Goal: Task Accomplishment & Management: Use online tool/utility

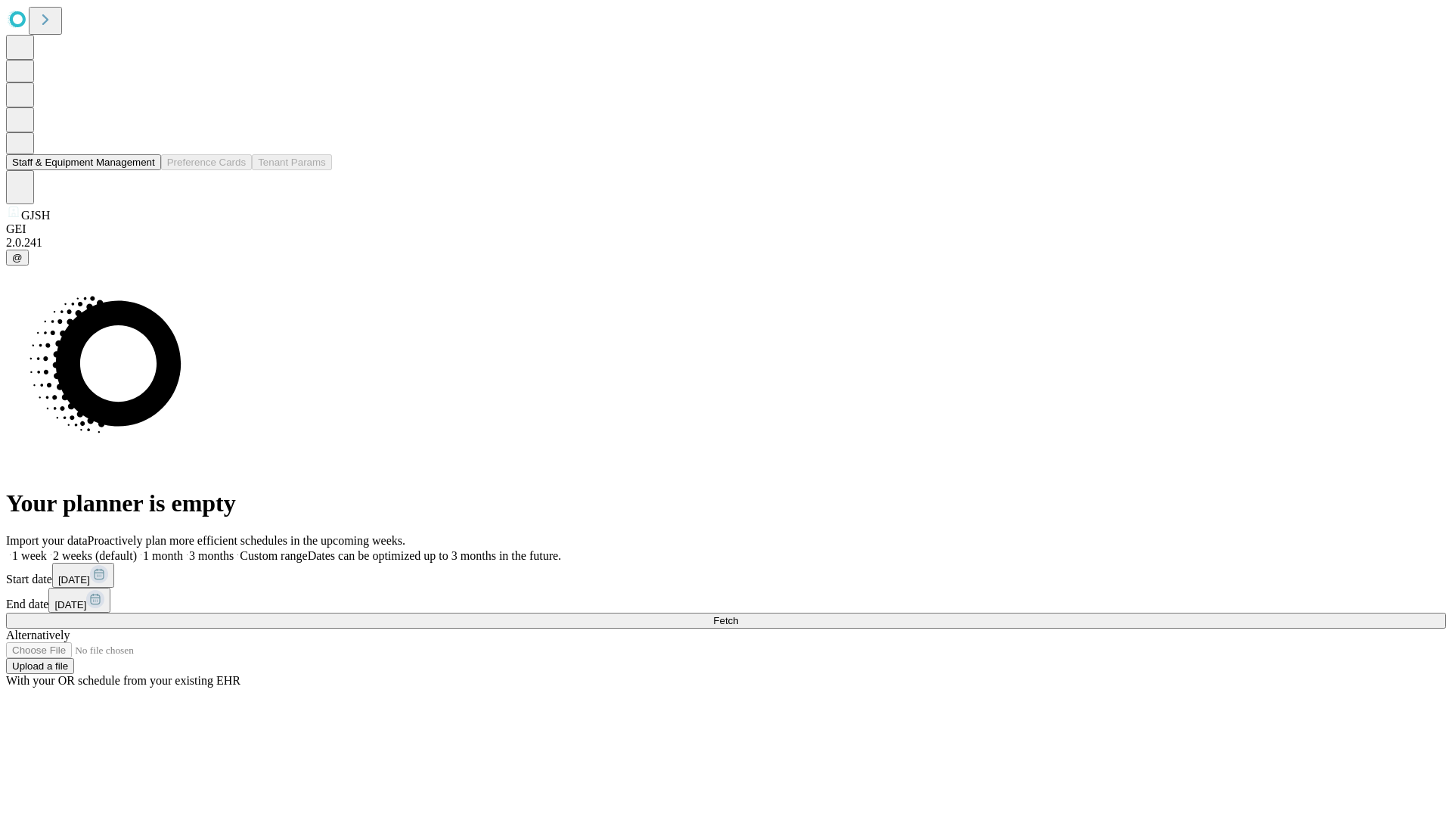
click at [144, 170] on button "Staff & Equipment Management" at bounding box center [83, 162] width 155 height 16
